Goal: Register for event/course

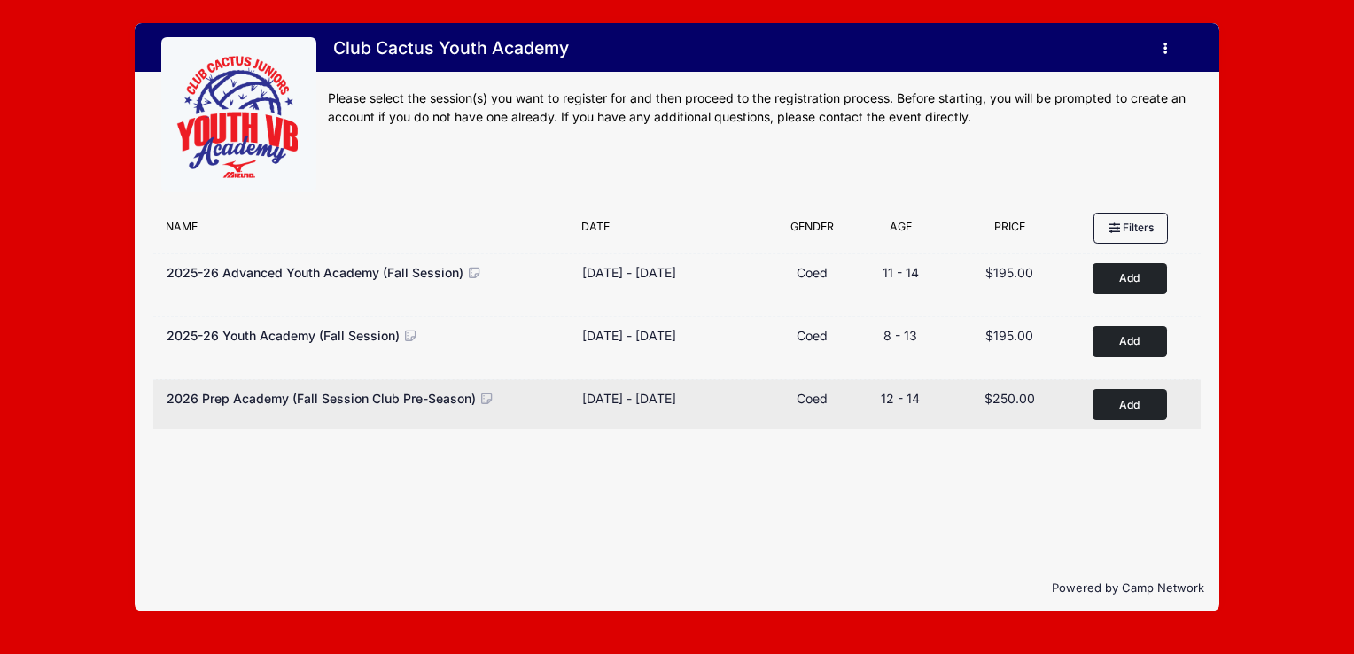
click at [1136, 403] on button "Add to Cart" at bounding box center [1130, 404] width 74 height 31
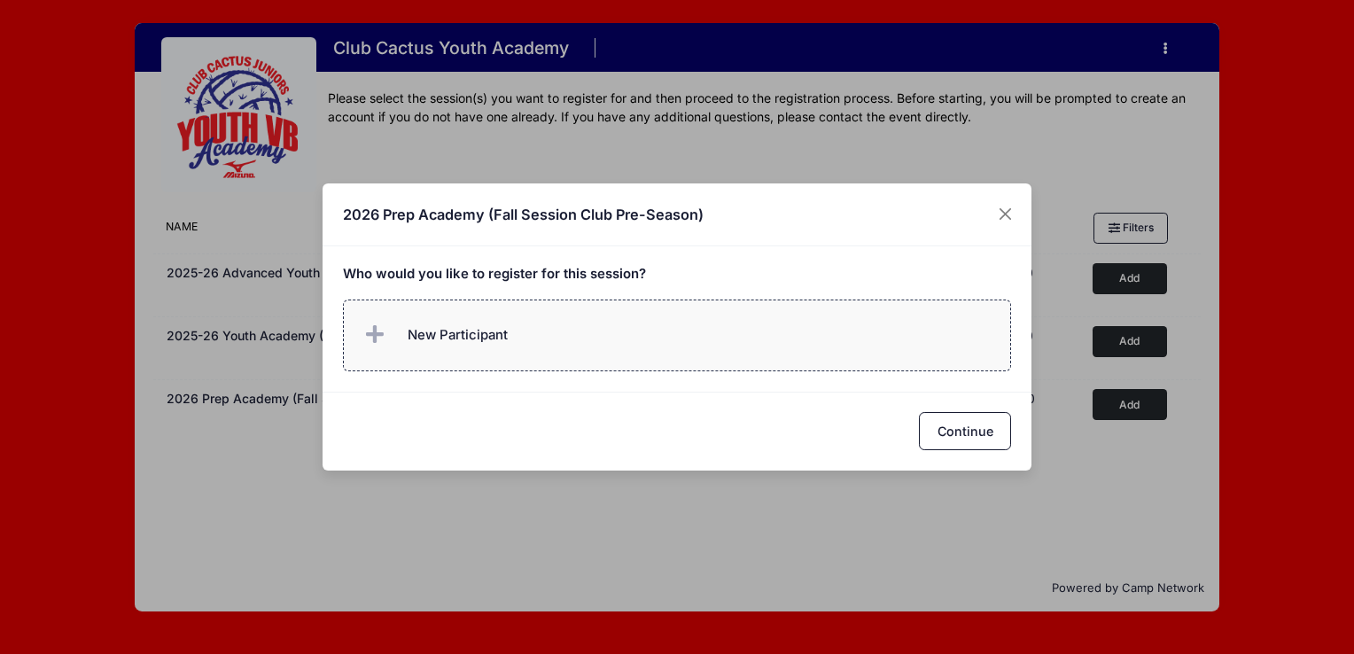
click at [408, 336] on span "New Participant" at bounding box center [458, 334] width 100 height 19
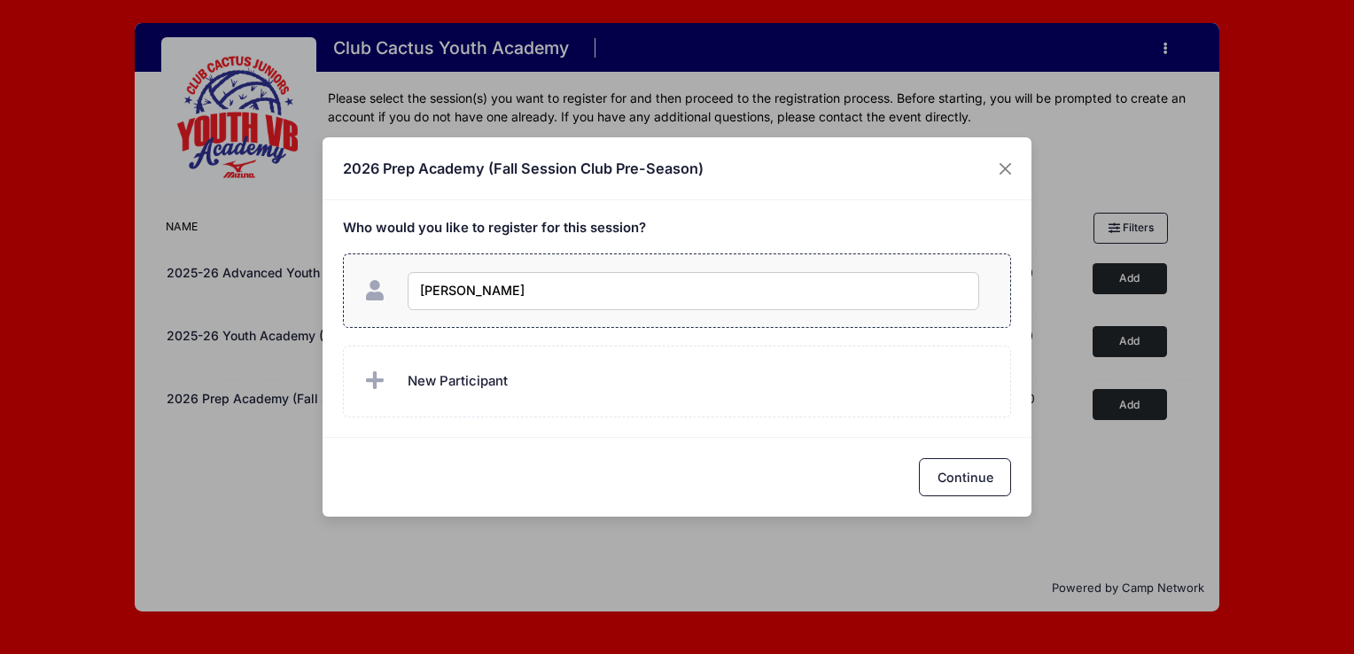
type input "Alexis Abellard"
checkbox input "true"
click at [942, 482] on button "Continue" at bounding box center [965, 477] width 92 height 38
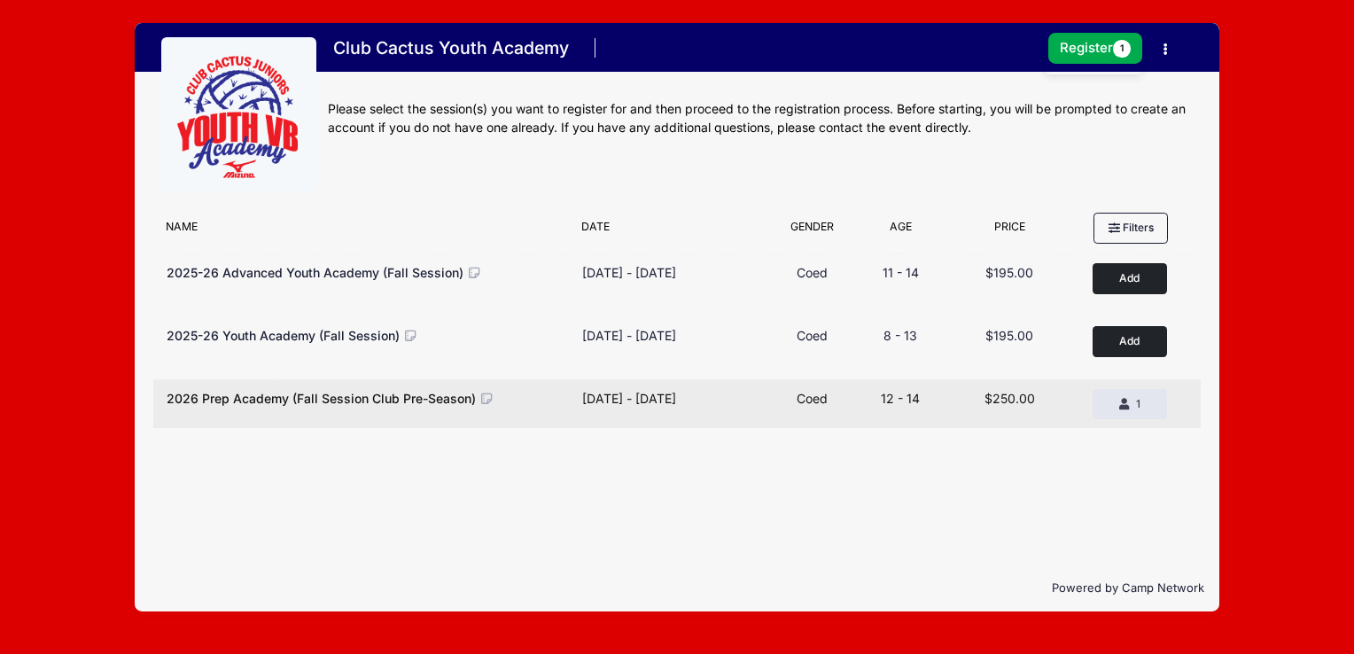
click at [1066, 406] on div "Price $250.00" at bounding box center [1009, 404] width 125 height 30
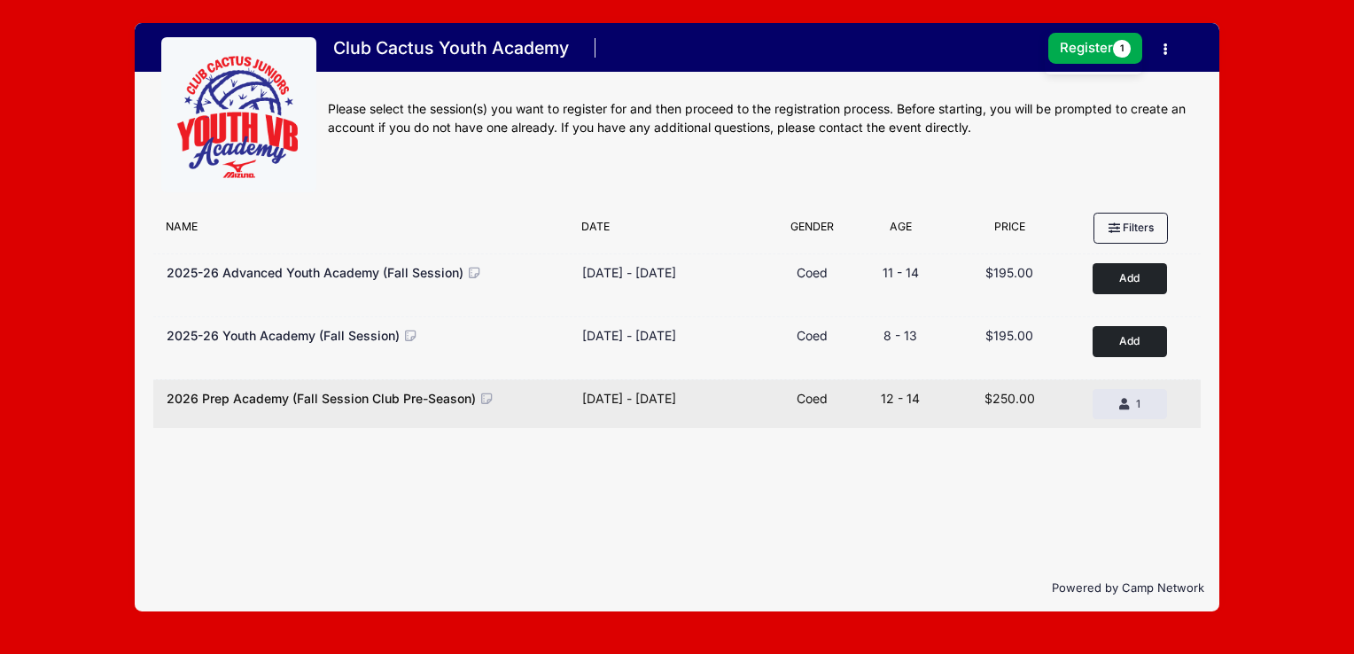
click at [853, 406] on div "Type Coed" at bounding box center [811, 404] width 83 height 30
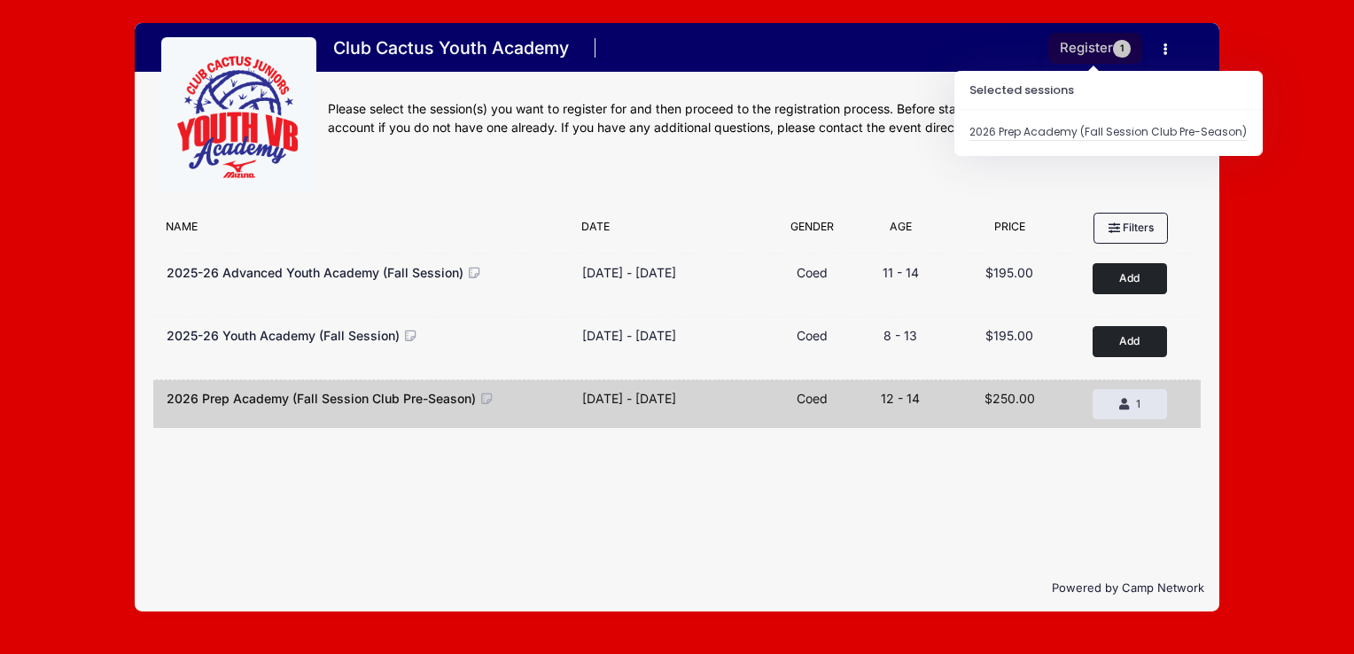
click at [1067, 55] on button "Register 1" at bounding box center [1095, 48] width 94 height 31
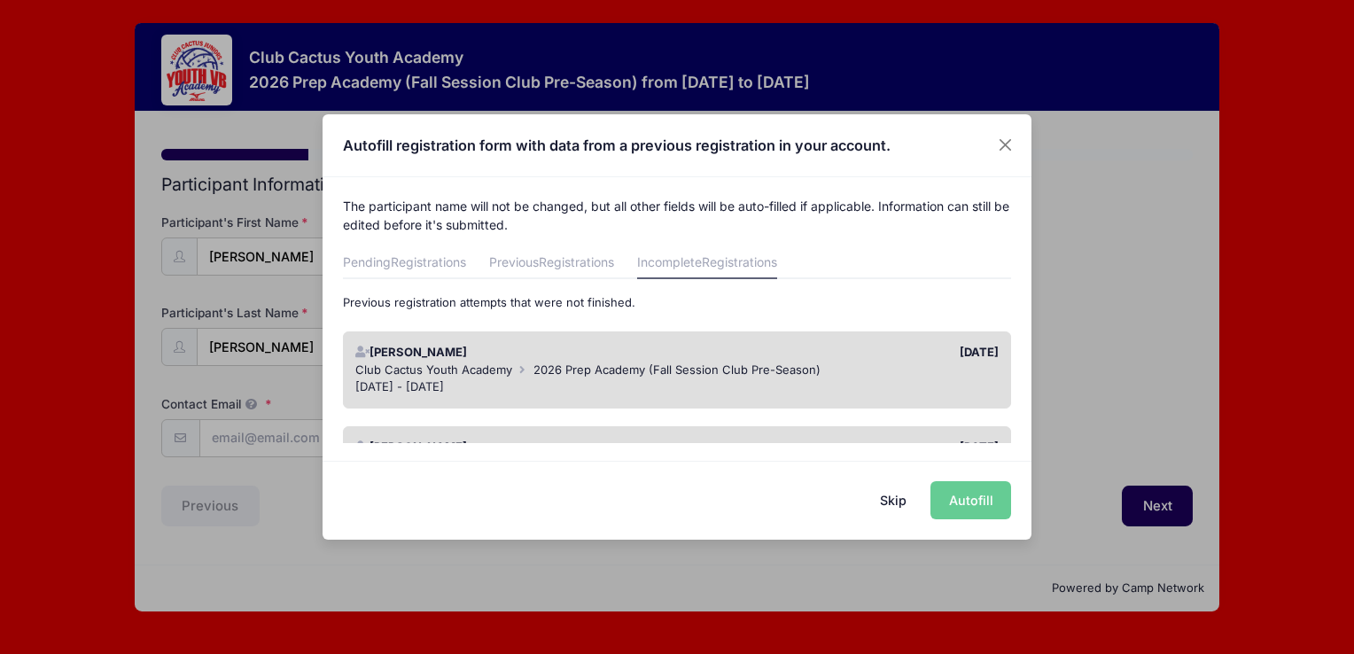
click at [666, 381] on div "Sep 4 - Oct 30, 2025" at bounding box center [677, 387] width 644 height 18
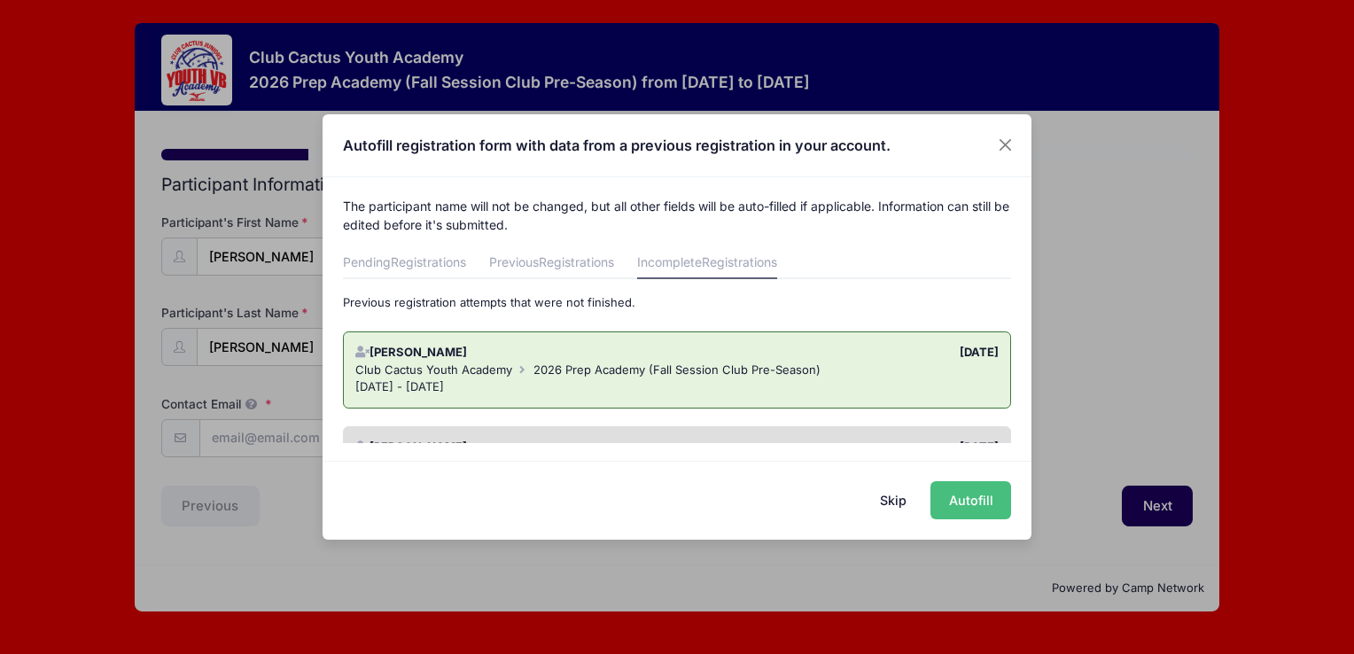
click at [964, 499] on button "Autofill" at bounding box center [971, 500] width 81 height 38
type input "[EMAIL_ADDRESS][DOMAIN_NAME]"
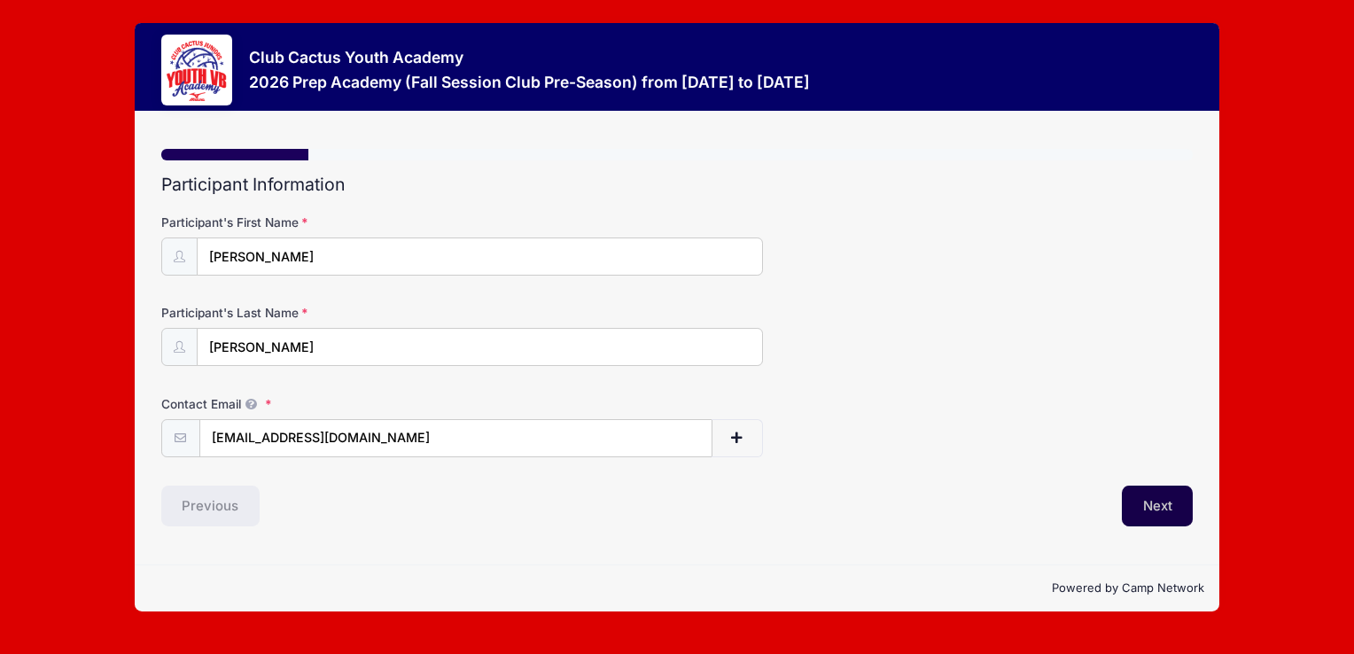
click at [1143, 502] on button "Next" at bounding box center [1158, 506] width 72 height 41
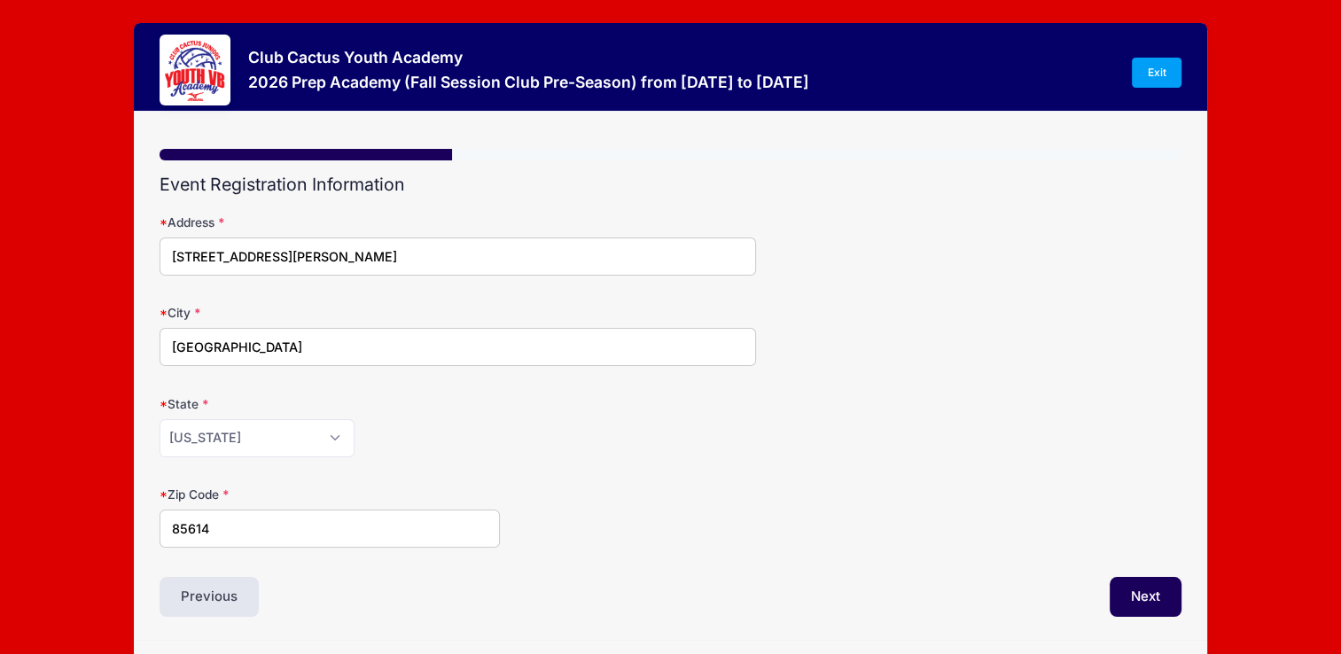
scroll to position [53, 0]
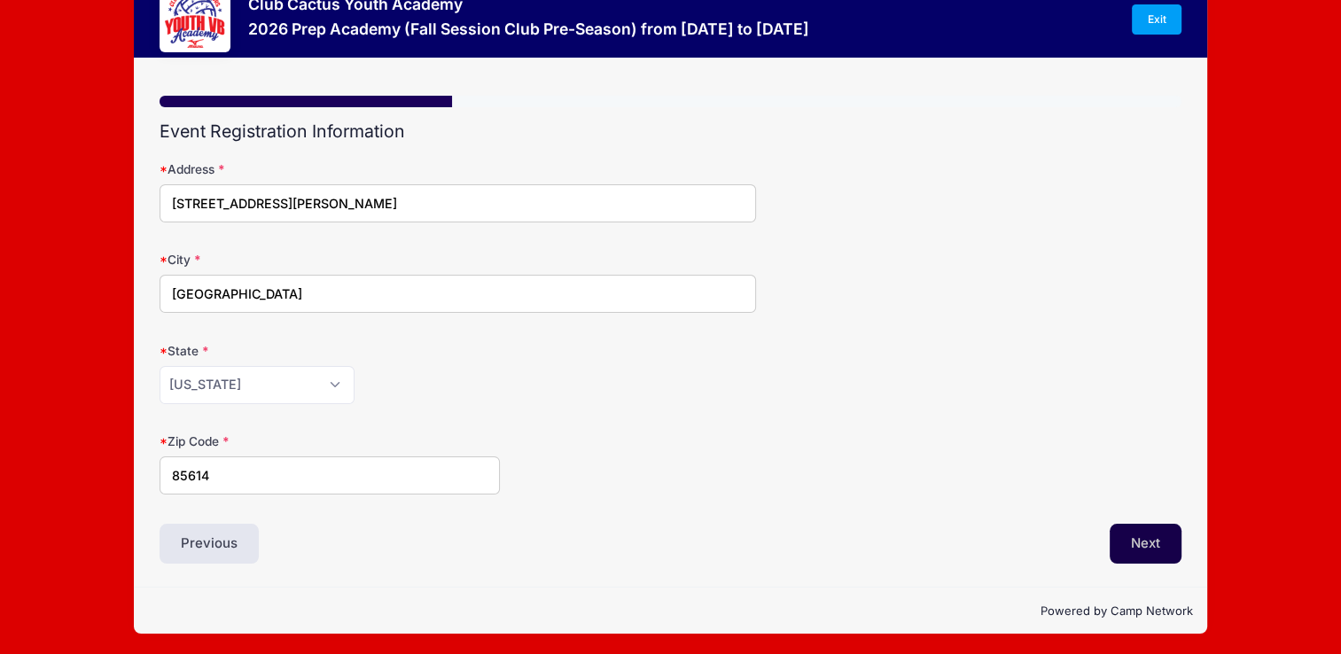
click at [1132, 549] on button "Next" at bounding box center [1146, 544] width 72 height 41
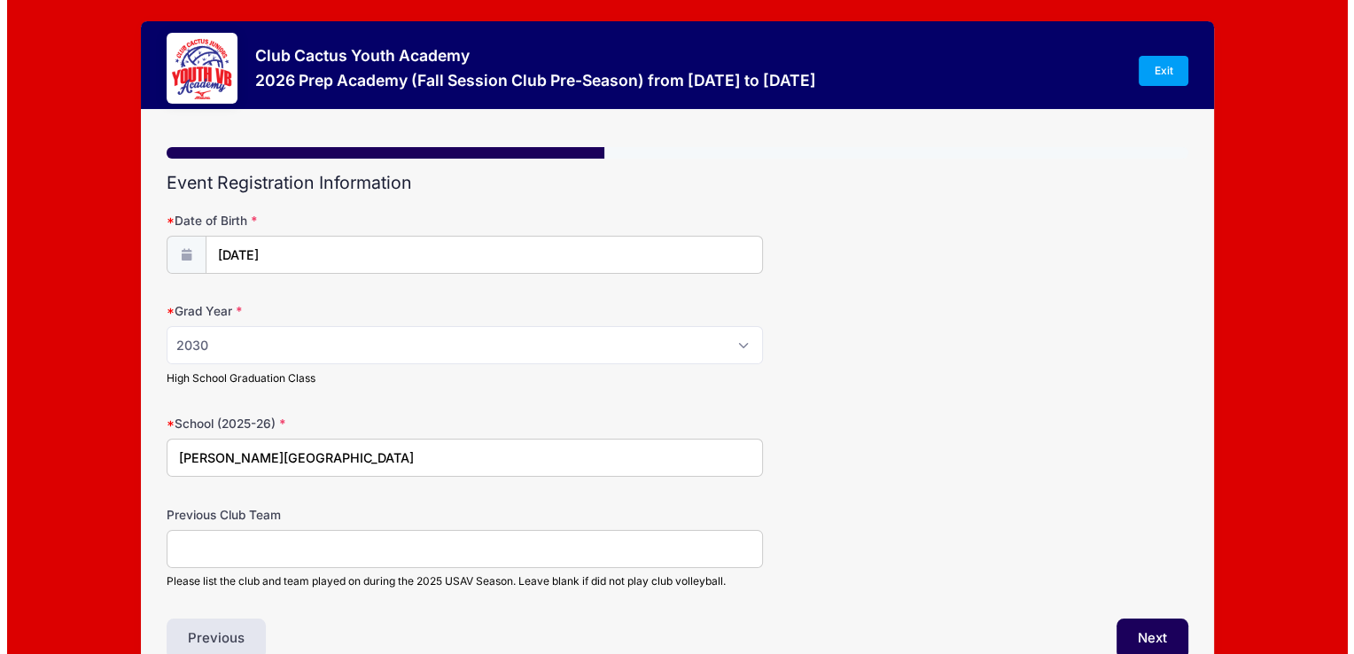
scroll to position [0, 0]
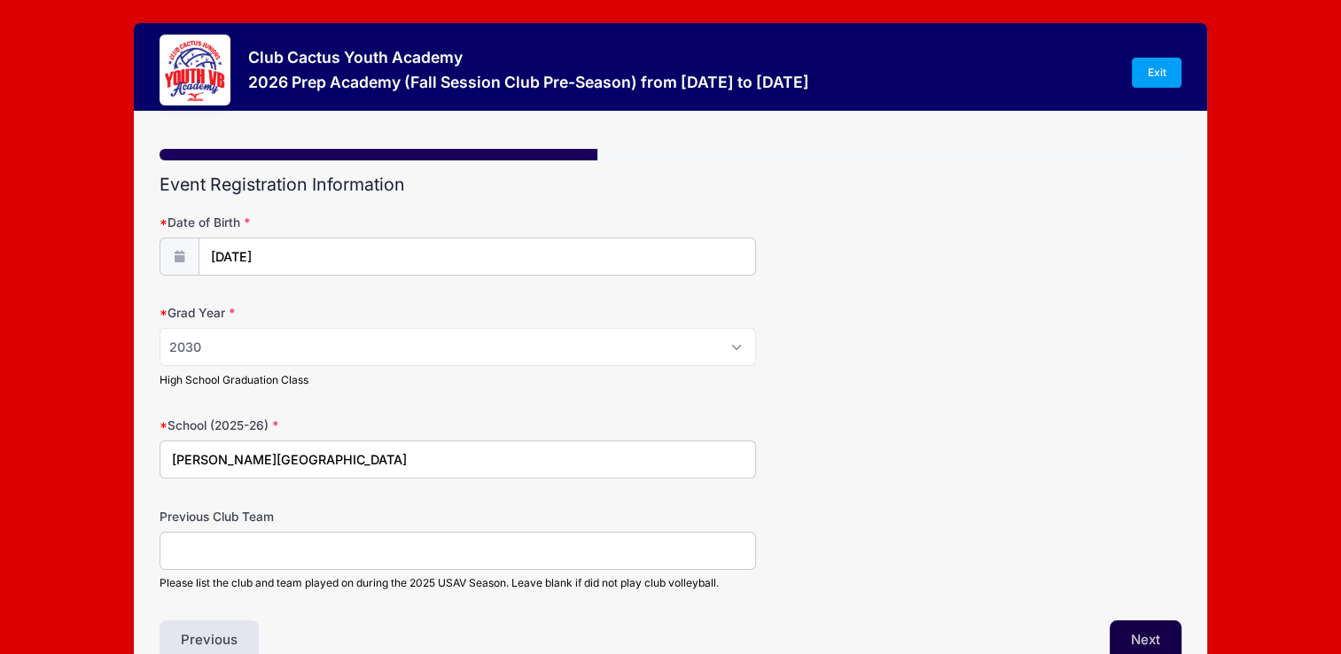
click at [1137, 627] on button "Next" at bounding box center [1146, 640] width 72 height 41
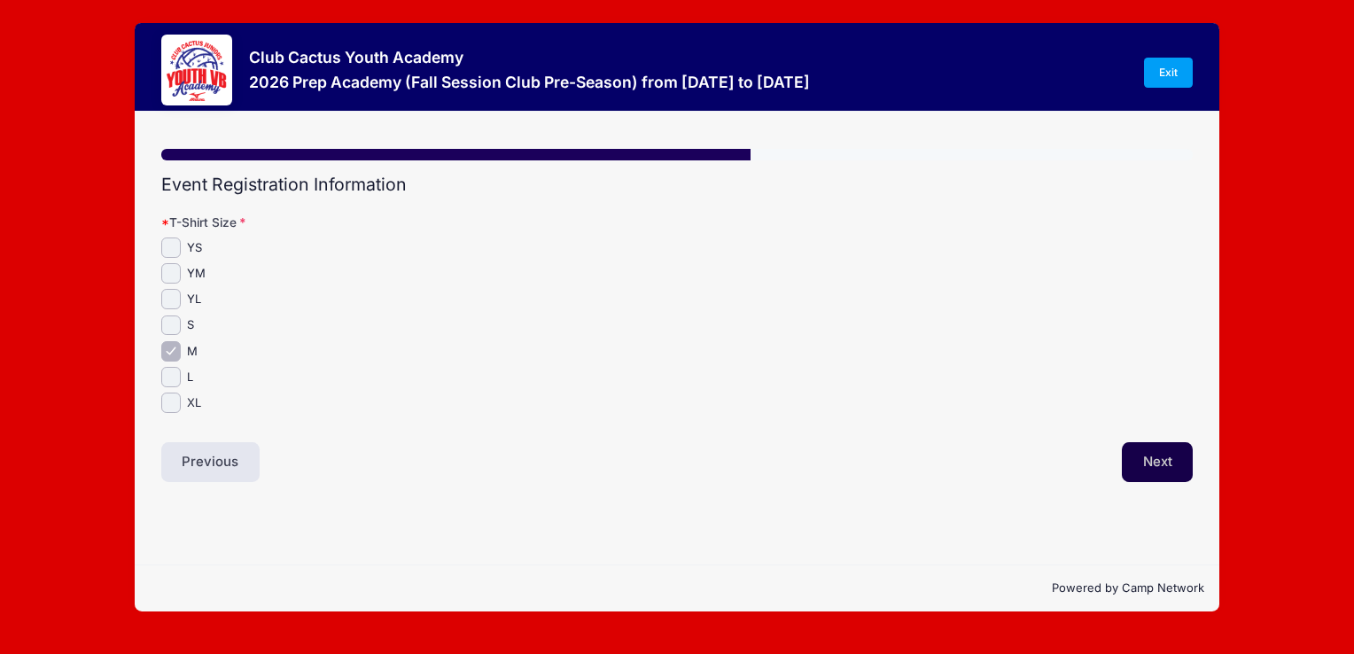
click at [1134, 467] on button "Next" at bounding box center [1158, 462] width 72 height 41
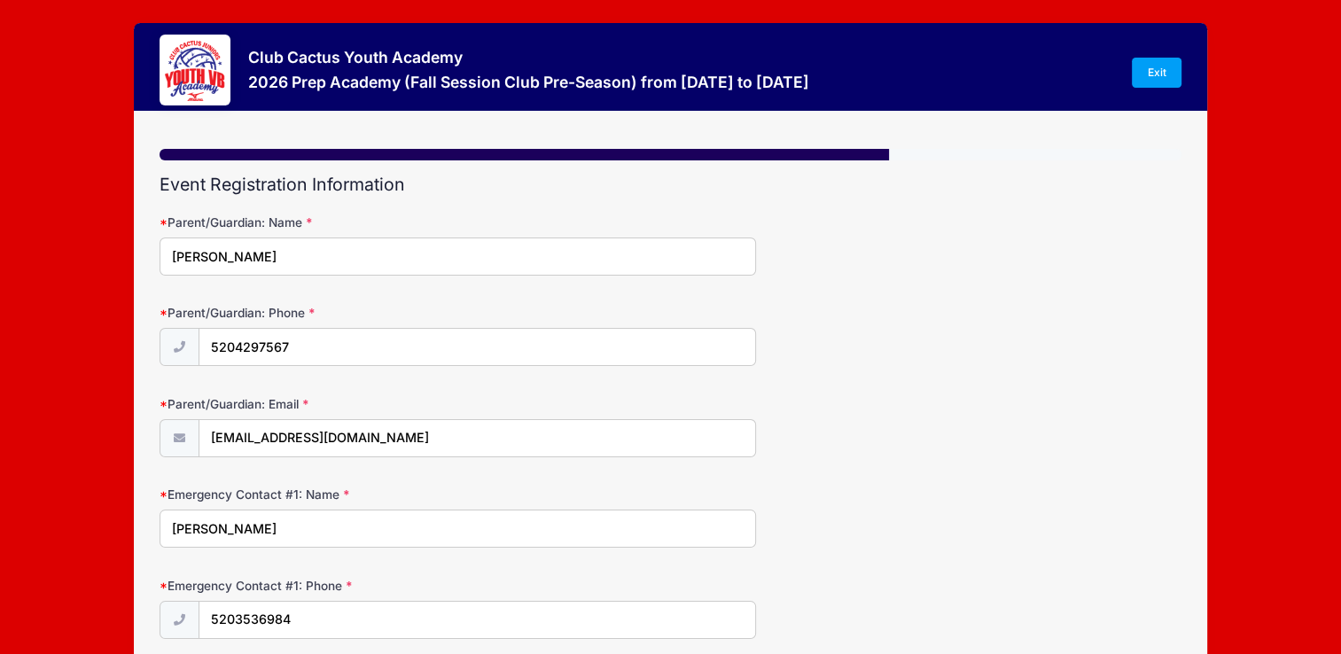
scroll to position [310, 0]
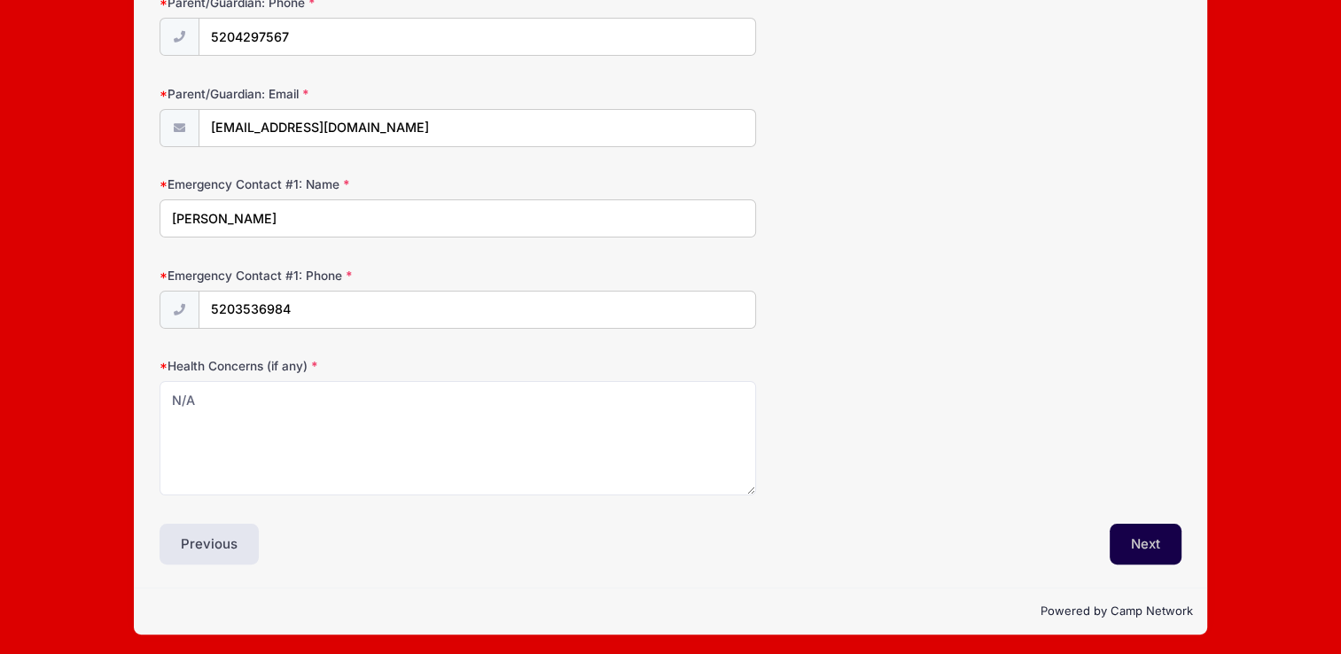
click at [1121, 539] on button "Next" at bounding box center [1146, 544] width 72 height 41
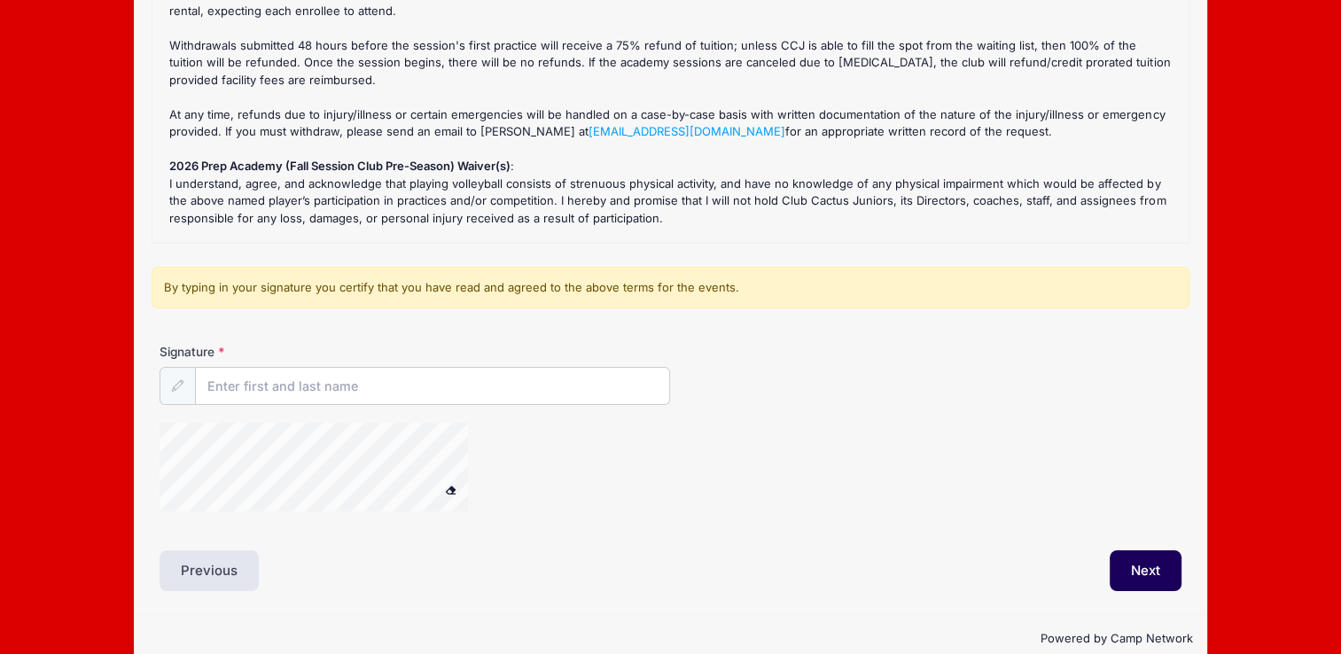
scroll to position [270, 0]
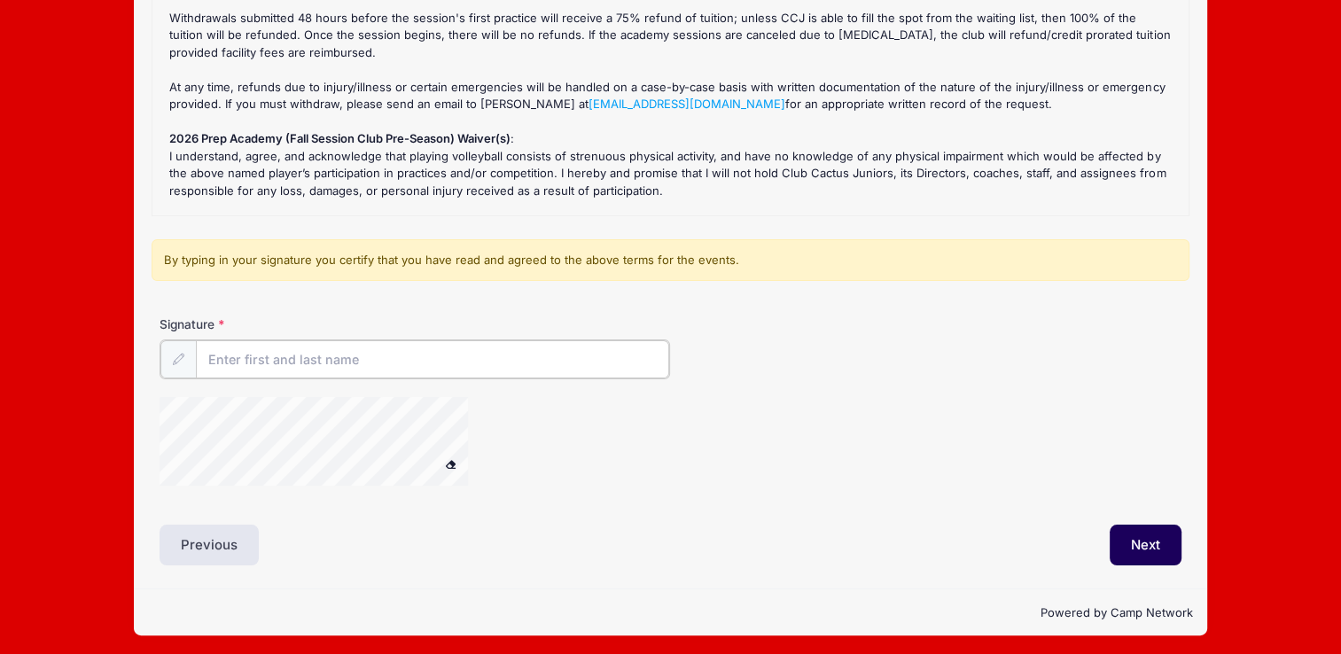
click at [223, 361] on input "Signature" at bounding box center [432, 359] width 473 height 38
type input "Brandy Hurlbert"
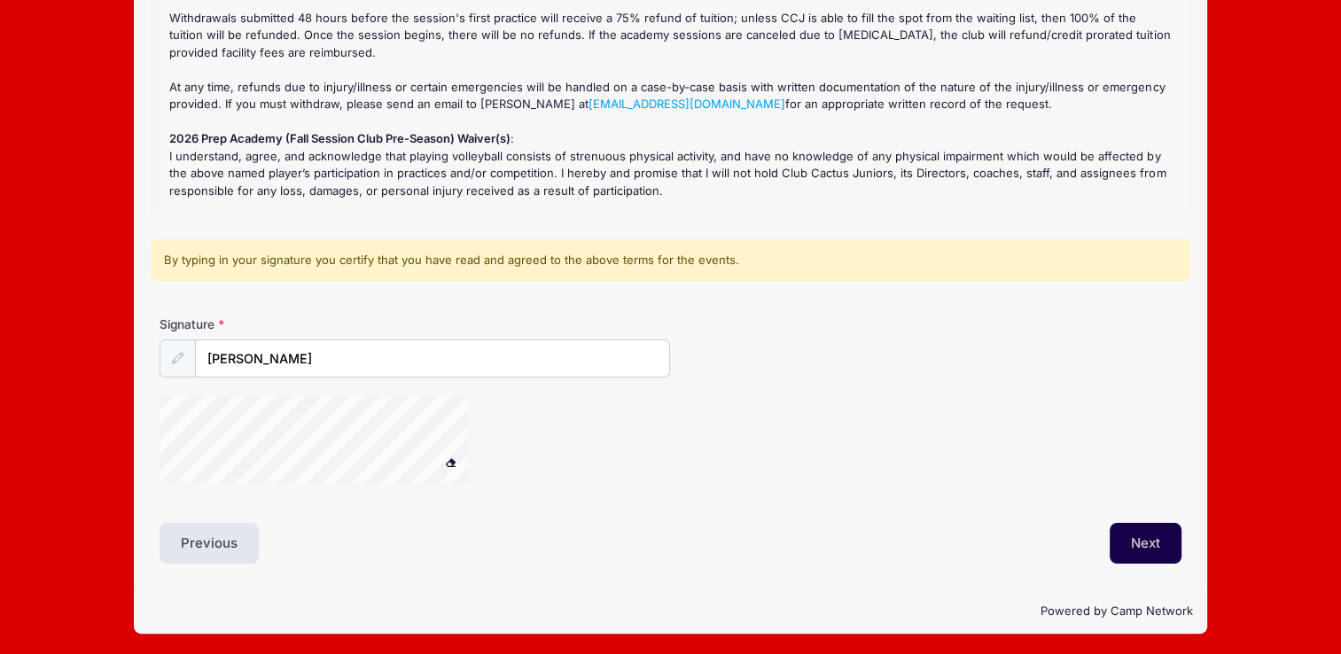
click at [1131, 540] on button "Next" at bounding box center [1146, 543] width 72 height 41
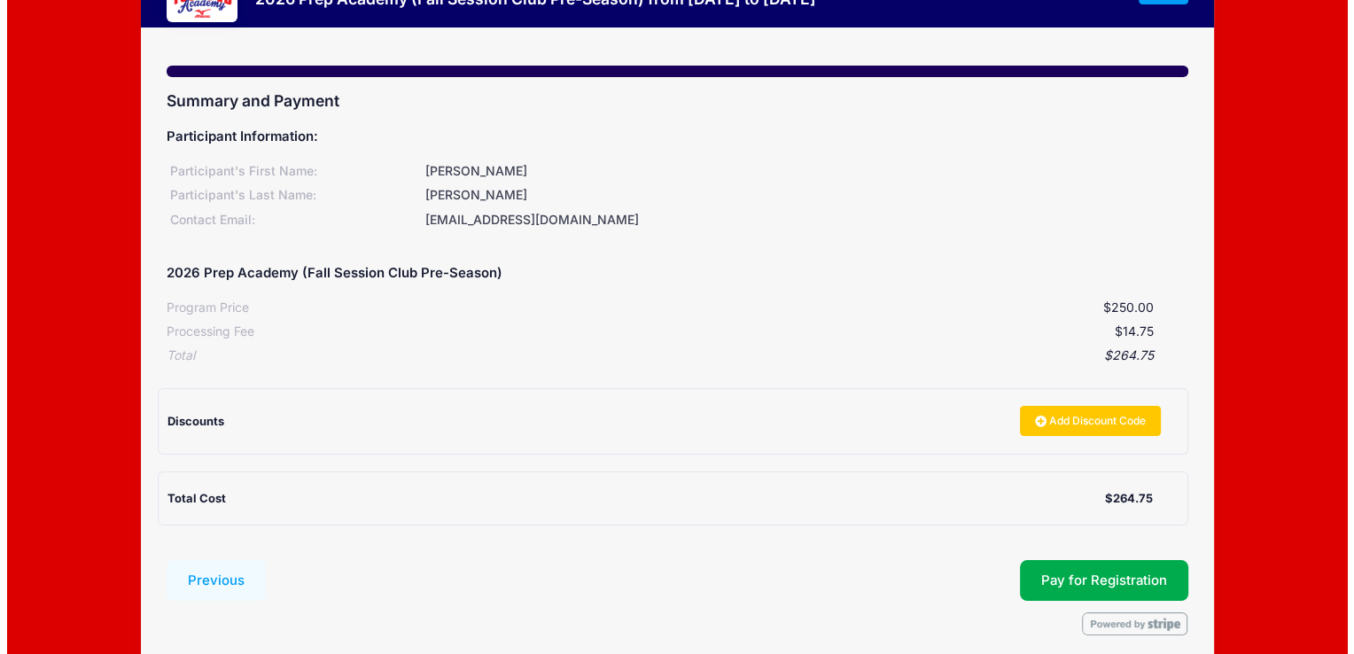
scroll to position [156, 0]
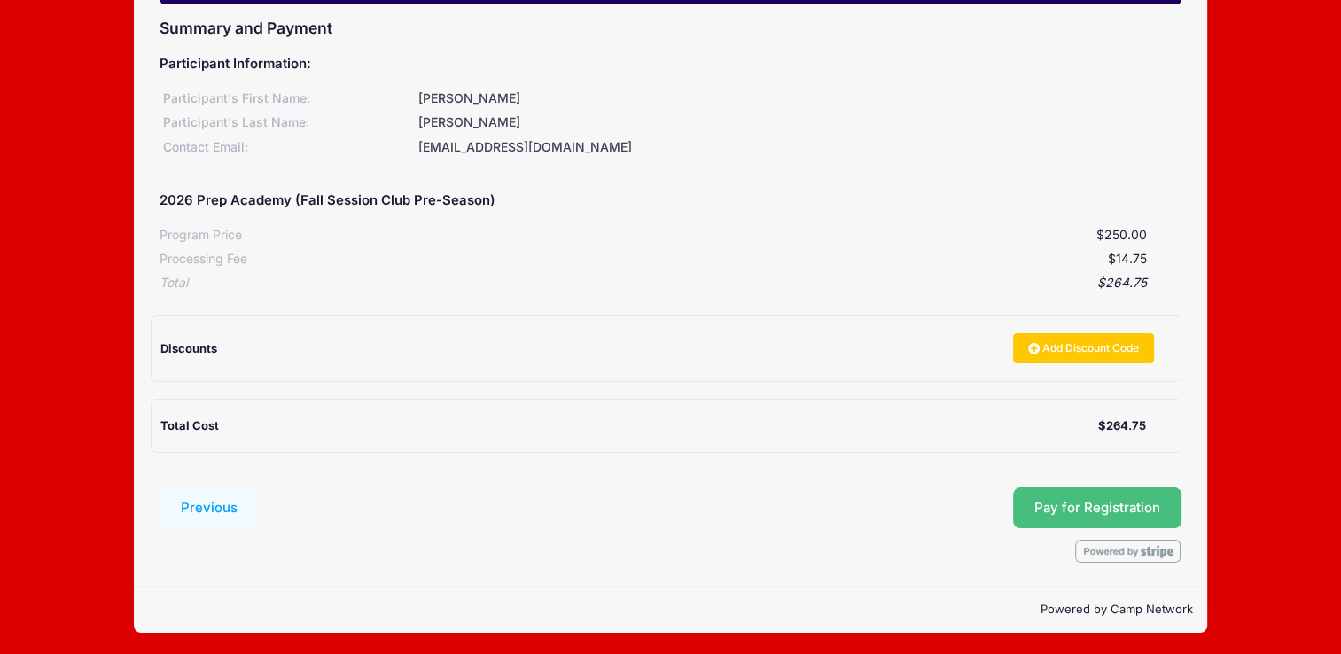
click at [1053, 495] on button "Pay for Registration" at bounding box center [1097, 507] width 168 height 41
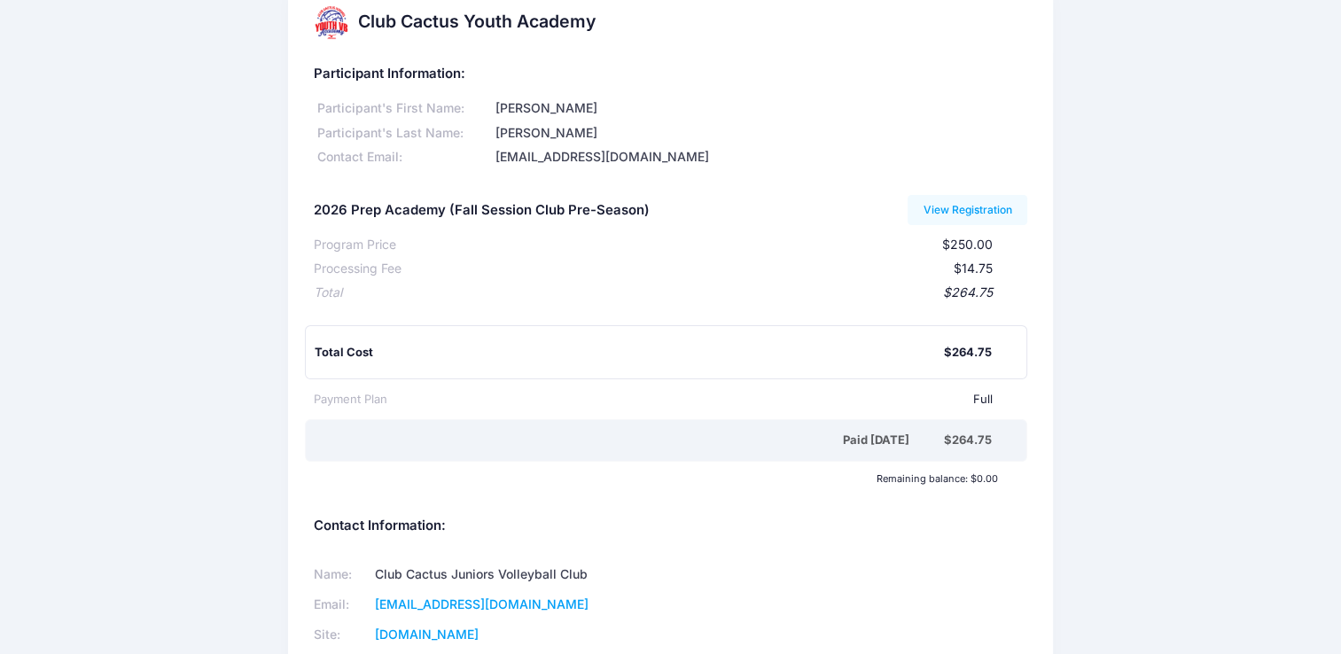
scroll to position [151, 0]
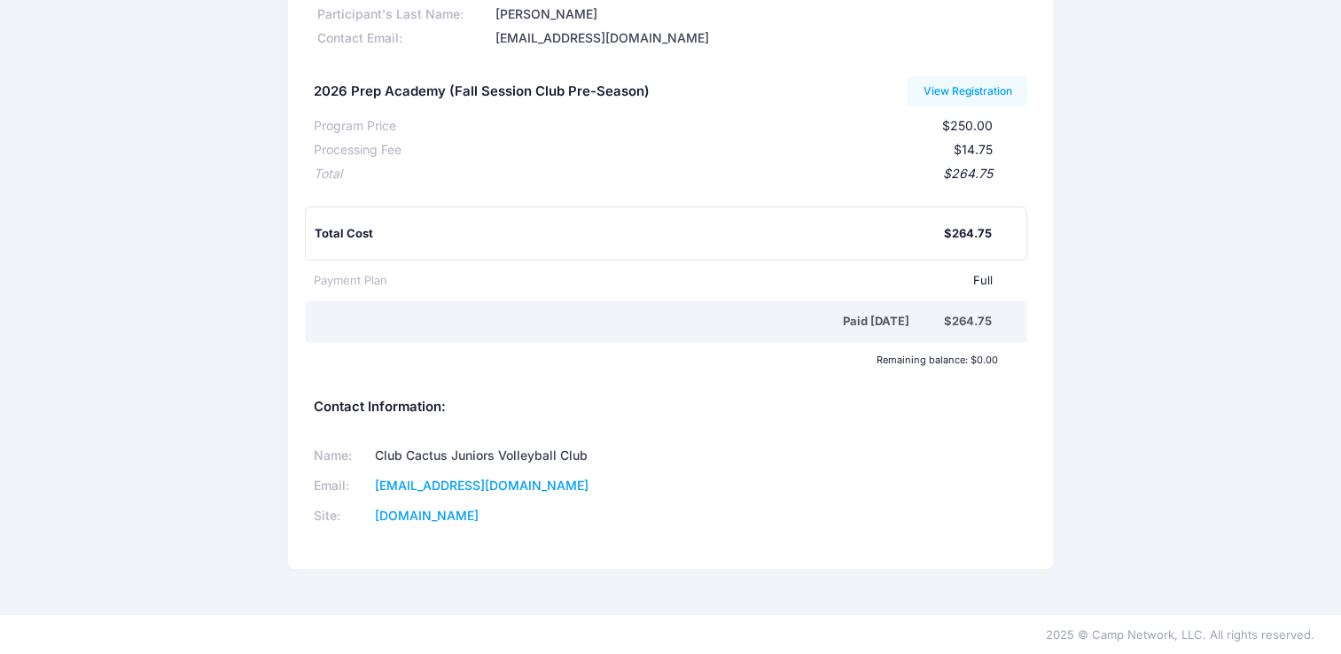
click at [1251, 60] on div "Club Cactus Youth Academy Participant Information: Participant's First Name: [P…" at bounding box center [670, 232] width 1341 height 720
